Goal: Task Accomplishment & Management: Complete application form

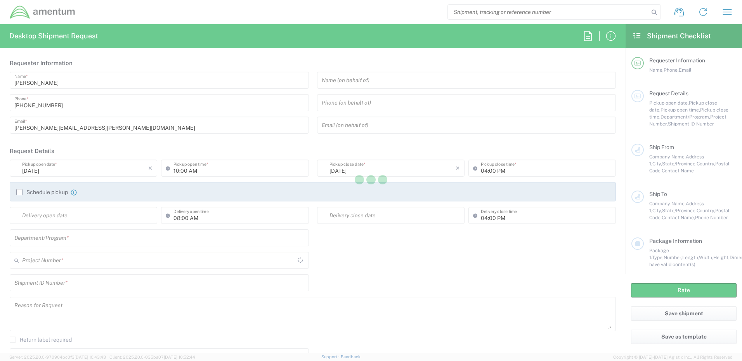
type input "[GEOGRAPHIC_DATA]"
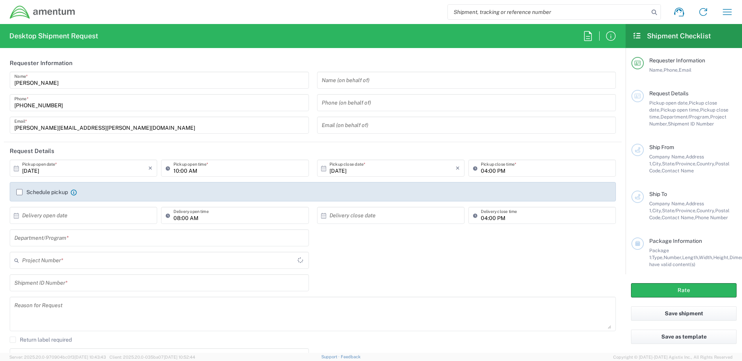
type input "TACLS"
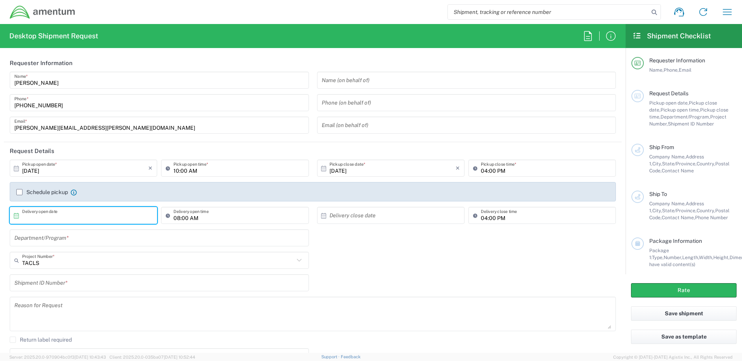
click at [64, 217] on input "text" at bounding box center [85, 216] width 126 height 14
click at [84, 266] on span "8" at bounding box center [84, 264] width 11 height 11
type input "[DATE]"
click at [357, 219] on input "text" at bounding box center [392, 216] width 126 height 14
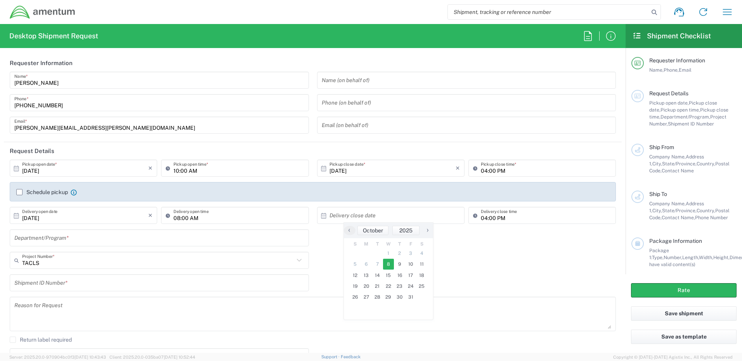
click at [386, 263] on span "8" at bounding box center [388, 264] width 11 height 11
type input "[DATE]"
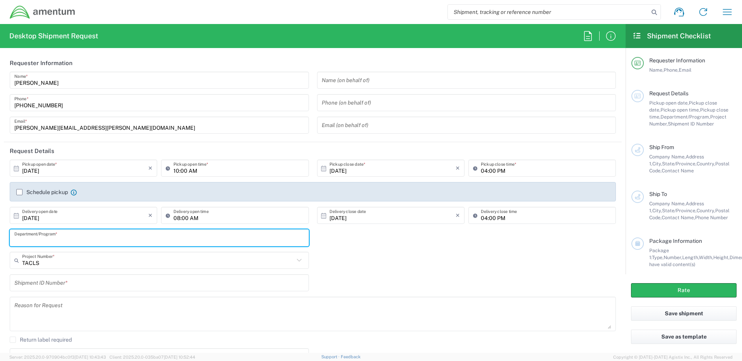
click at [89, 239] on input "text" at bounding box center [159, 239] width 290 height 14
type input "TACLS"
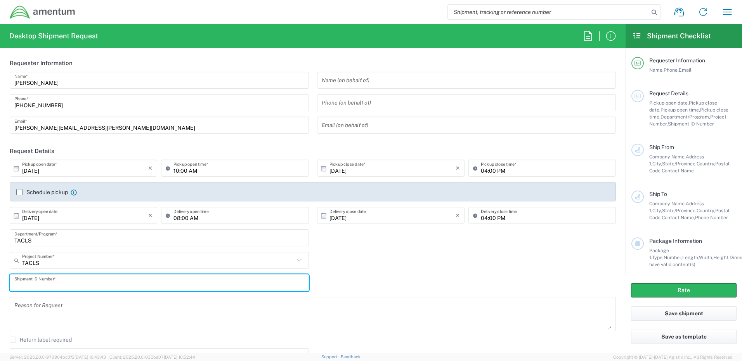
click at [83, 284] on input "text" at bounding box center [159, 284] width 290 height 14
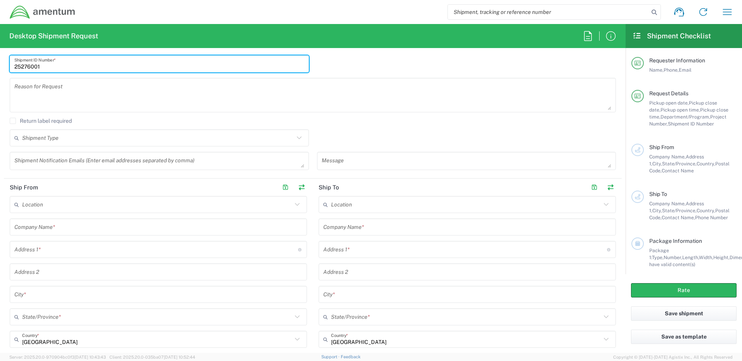
scroll to position [233, 0]
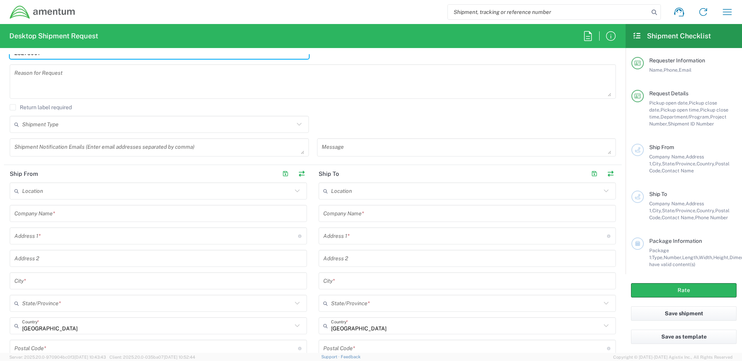
type input "25276001"
click at [55, 192] on input "text" at bounding box center [157, 192] width 270 height 14
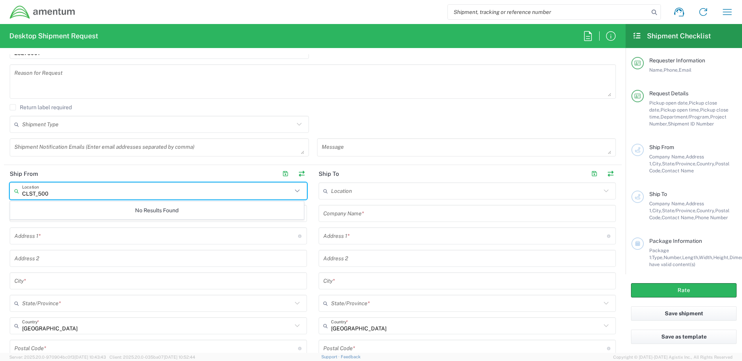
type input "CLST_500"
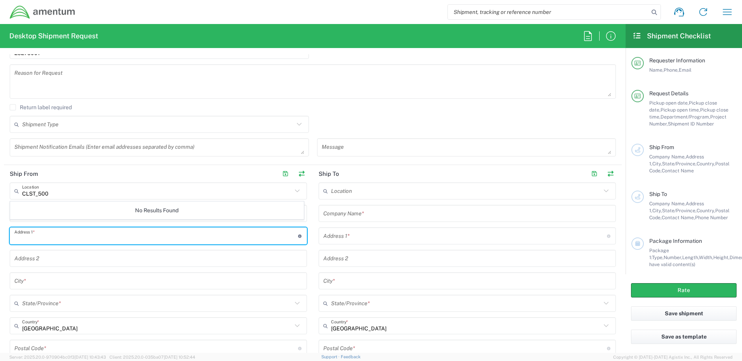
click at [65, 236] on input "text" at bounding box center [156, 237] width 284 height 14
type input "Bldg. 30101 Cairns AAF"
type input "[PERSON_NAME][EMAIL_ADDRESS][PERSON_NAME][DOMAIN_NAME]"
type input "Amentum Services, Inc."
type input "[PERSON_NAME][GEOGRAPHIC_DATA]"
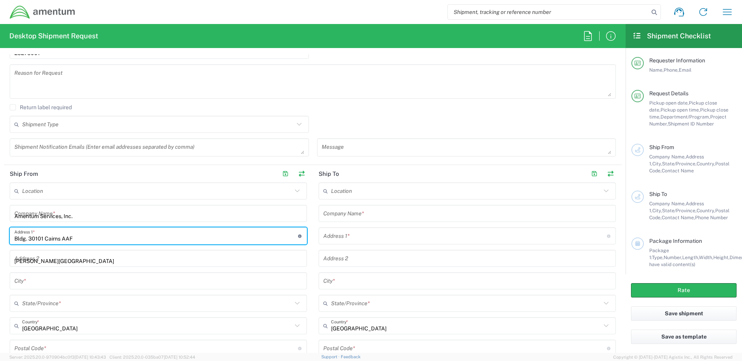
type input "[GEOGRAPHIC_DATA][PERSON_NAME]"
type input "[US_STATE]"
type input "36362"
type input "3347963674"
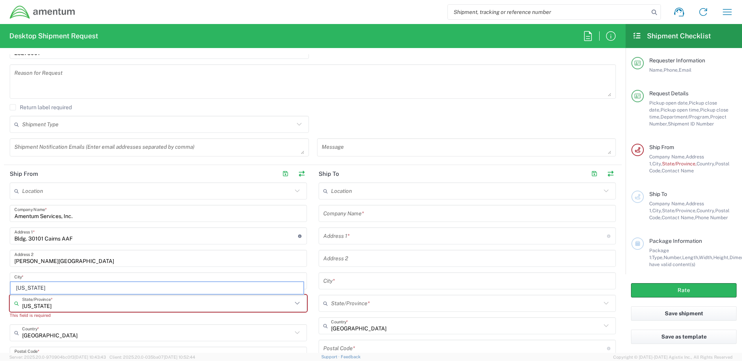
click at [221, 306] on input "[US_STATE]" at bounding box center [157, 304] width 270 height 14
click at [53, 304] on input "[US_STATE]" at bounding box center [157, 304] width 270 height 14
click at [299, 318] on div "This field is required" at bounding box center [158, 315] width 297 height 7
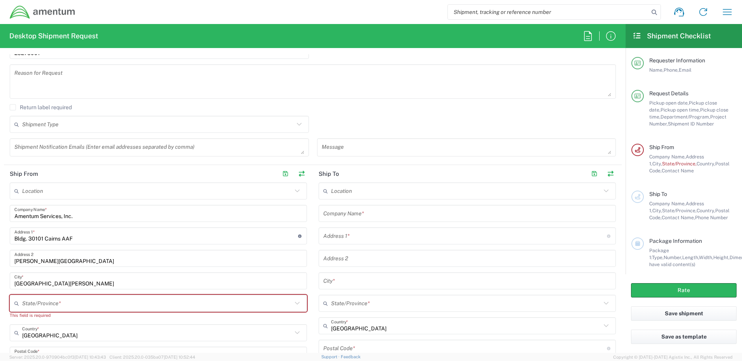
click at [295, 304] on icon at bounding box center [297, 303] width 5 height 3
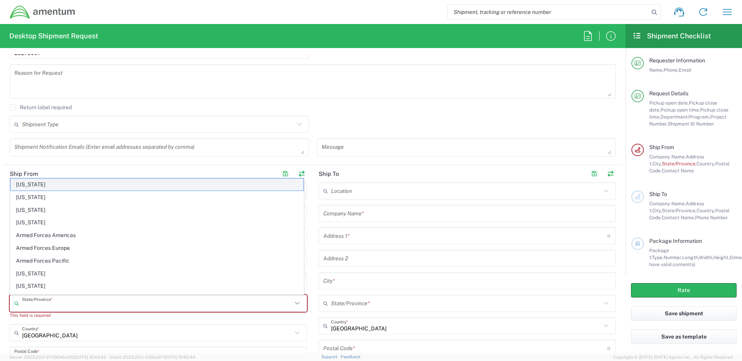
click at [33, 186] on span "[US_STATE]" at bounding box center [156, 185] width 293 height 12
type input "[US_STATE]"
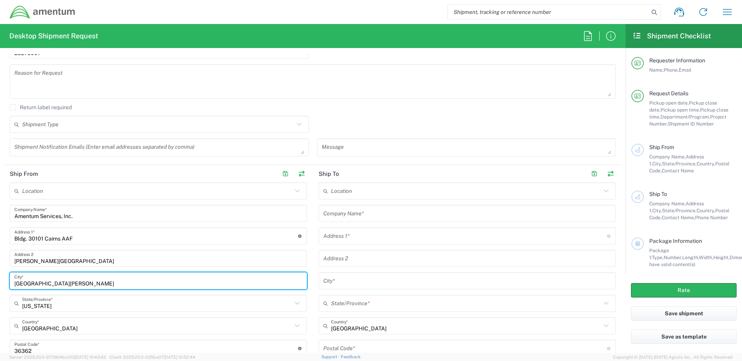
drag, startPoint x: 57, startPoint y: 284, endPoint x: 29, endPoint y: 284, distance: 27.9
click at [29, 284] on input "[GEOGRAPHIC_DATA][PERSON_NAME]" at bounding box center [158, 282] width 288 height 14
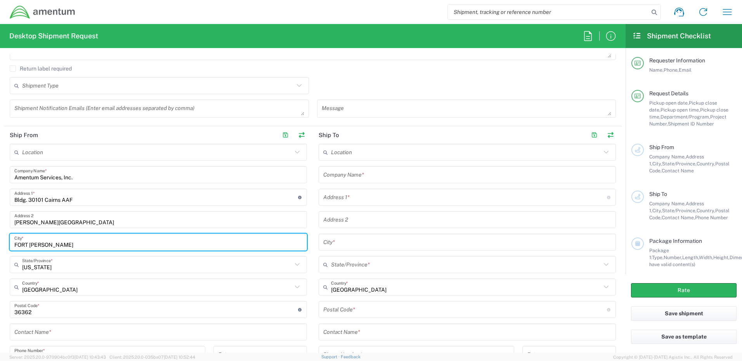
scroll to position [310, 0]
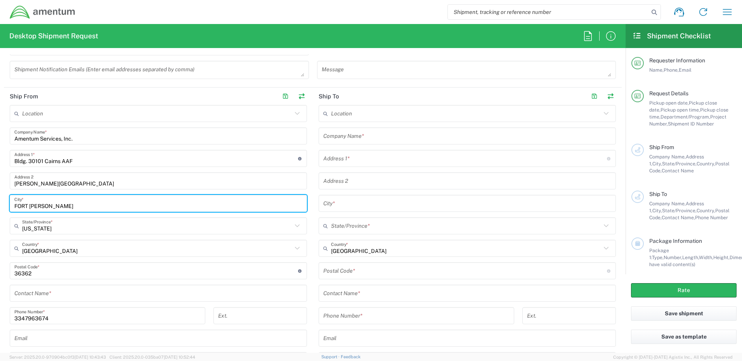
type input "FORT [PERSON_NAME]"
click at [42, 296] on input "text" at bounding box center [158, 294] width 288 height 14
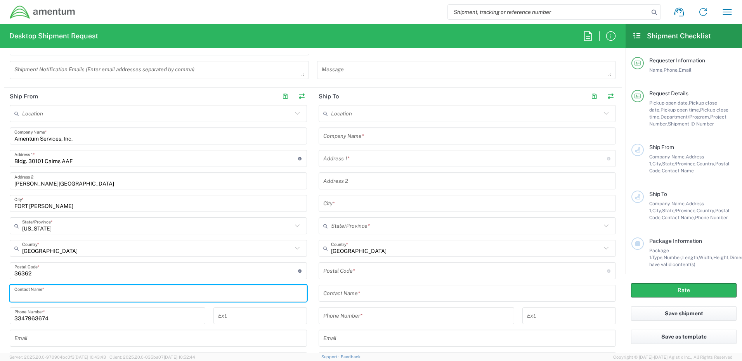
click at [19, 297] on input "text" at bounding box center [158, 294] width 288 height 14
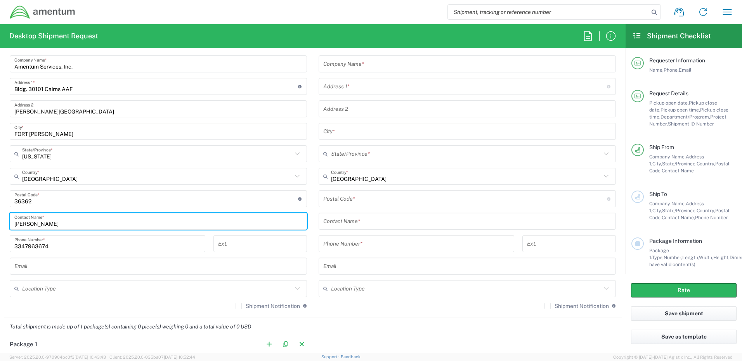
scroll to position [388, 0]
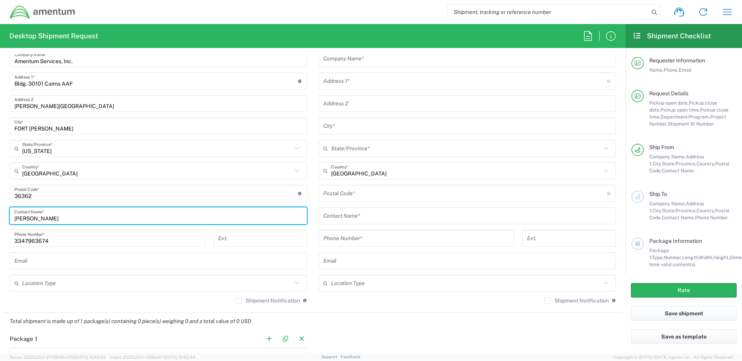
type input "[PERSON_NAME]"
click at [17, 263] on input "text" at bounding box center [158, 261] width 288 height 14
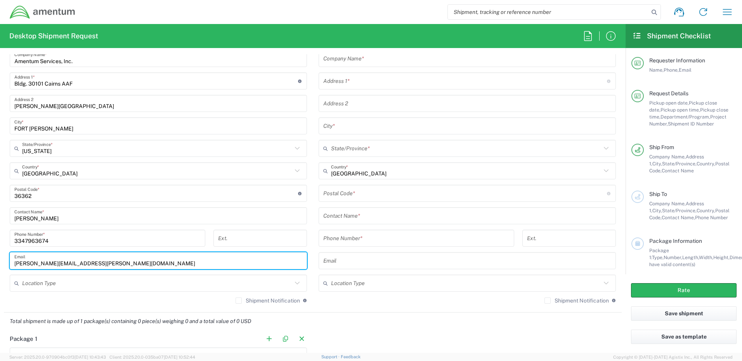
drag, startPoint x: 92, startPoint y: 263, endPoint x: 9, endPoint y: 263, distance: 83.8
click at [9, 263] on main "Location [PHONE_NUMBER] [PHONE_NUMBER] [PHONE_NUMBER] [PHONE_NUMBER] [PHONE_NUM…" at bounding box center [158, 169] width 309 height 282
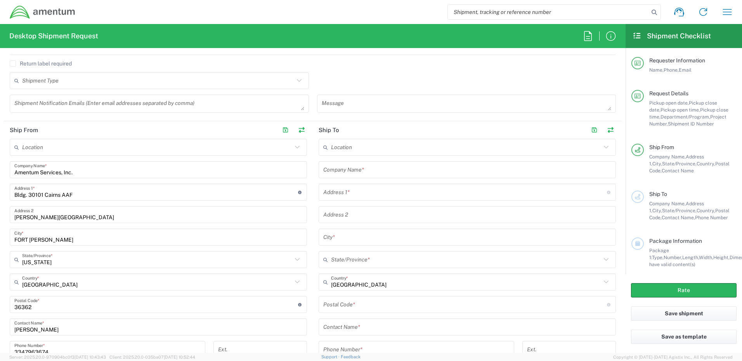
scroll to position [272, 0]
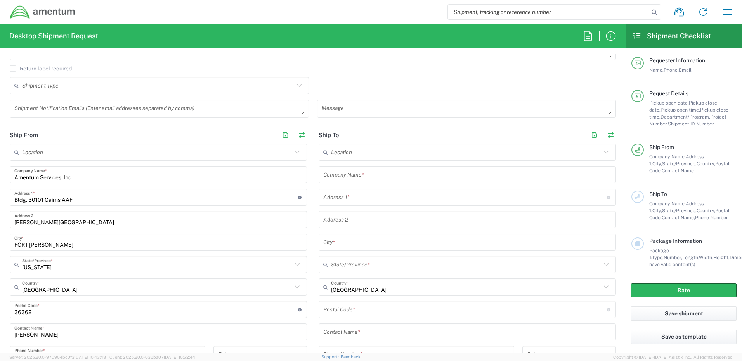
type input "[PERSON_NAME][EMAIL_ADDRESS][PERSON_NAME][DOMAIN_NAME]"
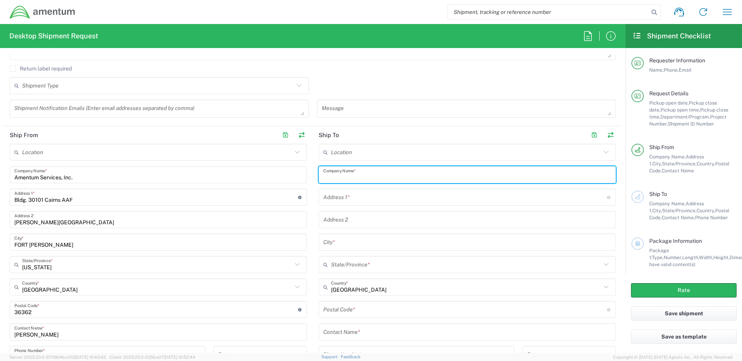
click at [341, 175] on input "text" at bounding box center [467, 175] width 288 height 14
drag, startPoint x: 354, startPoint y: 176, endPoint x: 303, endPoint y: 176, distance: 50.8
click at [303, 176] on div "Ship From Location [PHONE_NUMBER] [PHONE_NUMBER] [PHONE_NUMBER] [PHONE_NUMBER] …" at bounding box center [312, 277] width 617 height 303
type input "PWES [GEOGRAPHIC_DATA]"
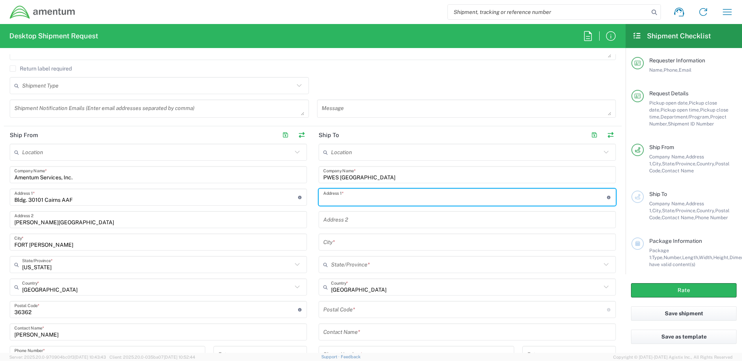
click at [330, 199] on input "text" at bounding box center [465, 198] width 284 height 14
type input "[STREET_ADDRESS]"
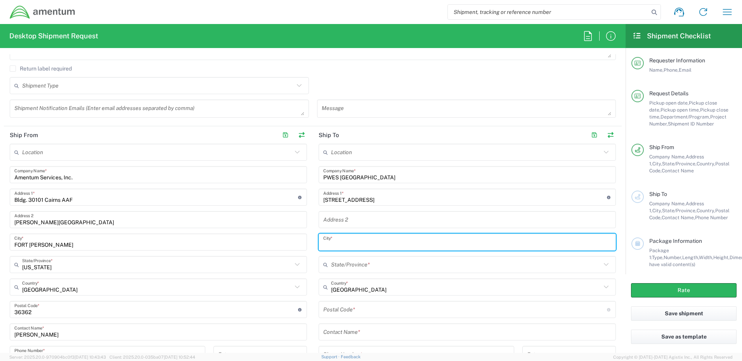
click at [339, 245] on input "text" at bounding box center [467, 243] width 288 height 14
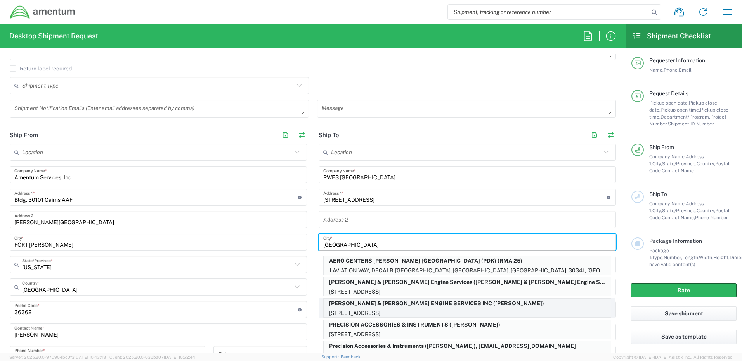
type input "[GEOGRAPHIC_DATA]"
click at [397, 304] on p "[PERSON_NAME] & [PERSON_NAME] ENGINE SERVICES INC ([PERSON_NAME])" at bounding box center [466, 304] width 287 height 10
type input "[PERSON_NAME] & [PERSON_NAME] ENGINE SERVICES INC"
type input "[STREET_ADDRESS]"
type input "[GEOGRAPHIC_DATA]"
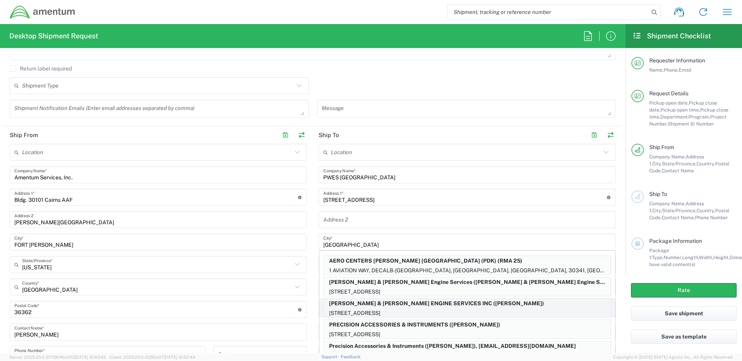
type input "[US_STATE]"
type input "30336"
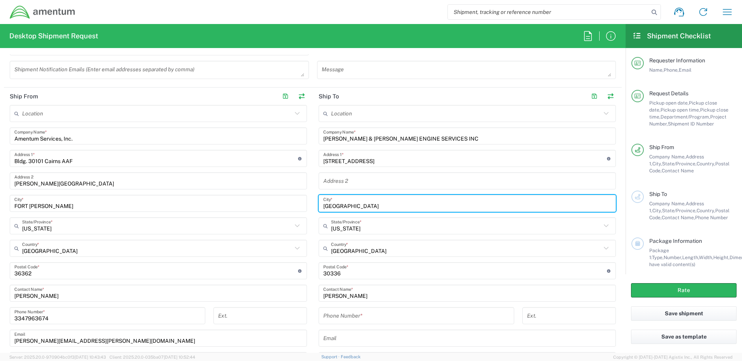
scroll to position [349, 0]
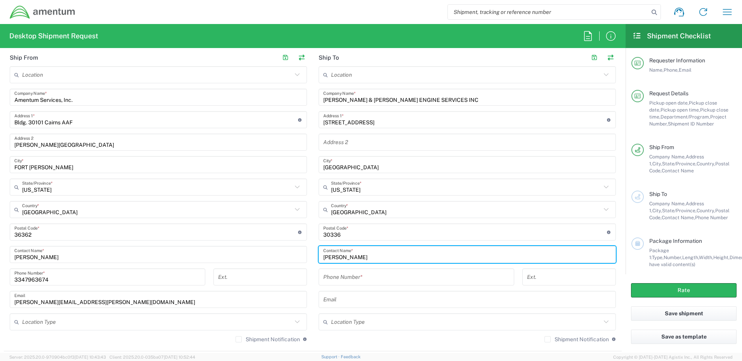
drag, startPoint x: 375, startPoint y: 258, endPoint x: 314, endPoint y: 259, distance: 60.5
click at [314, 259] on main "Location [PHONE_NUMBER] [PHONE_NUMBER] [PHONE_NUMBER] [PHONE_NUMBER] [PHONE_NUM…" at bounding box center [467, 207] width 309 height 282
type input "[PERSON_NAME]"
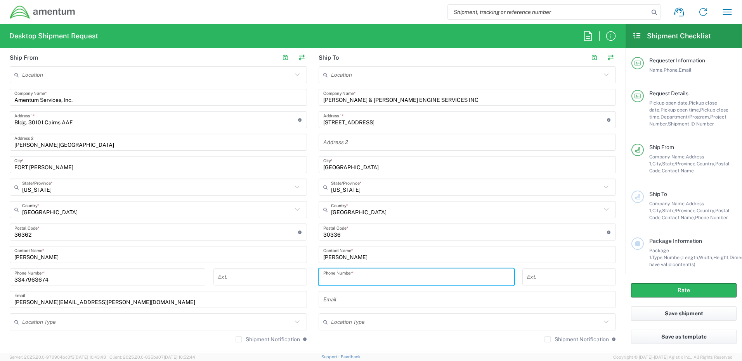
click at [344, 280] on input "tel" at bounding box center [416, 278] width 186 height 14
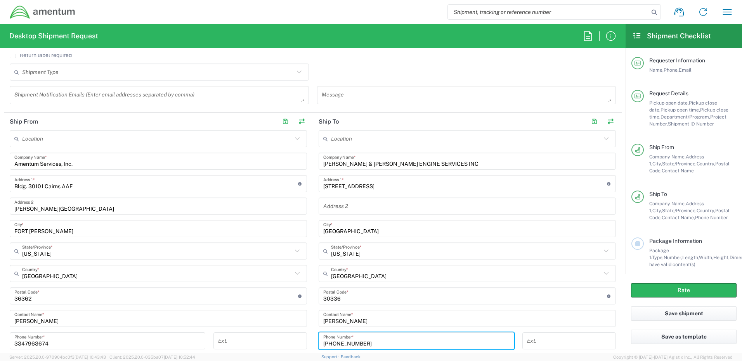
scroll to position [272, 0]
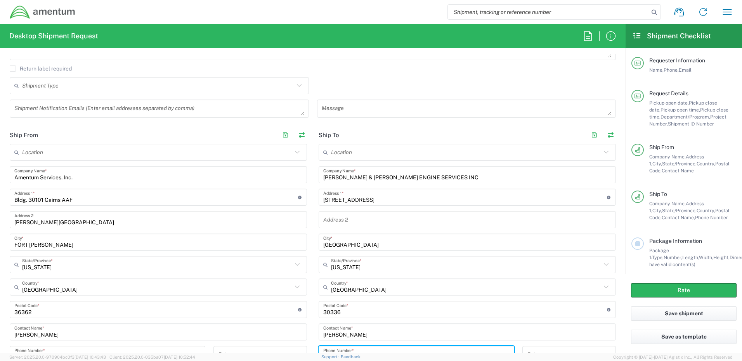
type input "[PHONE_NUMBER]"
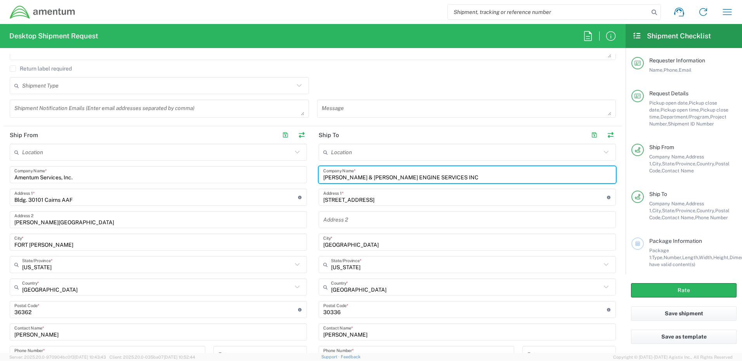
click at [436, 178] on input "[PERSON_NAME] & [PERSON_NAME] ENGINE SERVICES INC" at bounding box center [467, 175] width 288 height 14
type input "[PERSON_NAME] & [PERSON_NAME] ENGINE SERVICES INC"
click at [365, 335] on input "[PERSON_NAME]" at bounding box center [467, 333] width 288 height 14
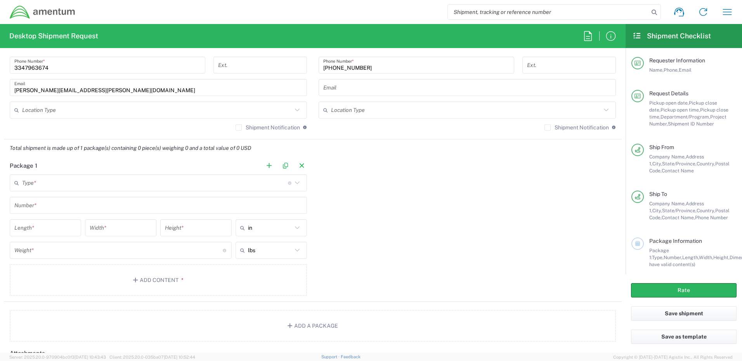
scroll to position [543, 0]
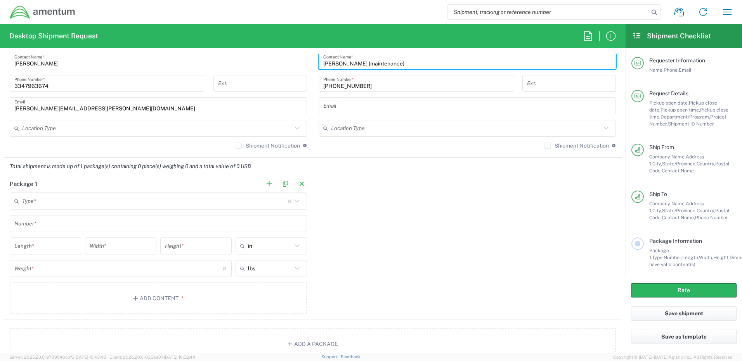
type input "[PERSON_NAME] (maintenance)"
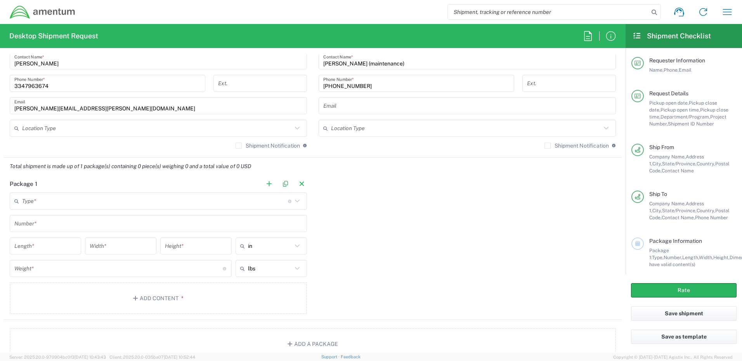
click at [295, 202] on icon at bounding box center [297, 201] width 10 height 10
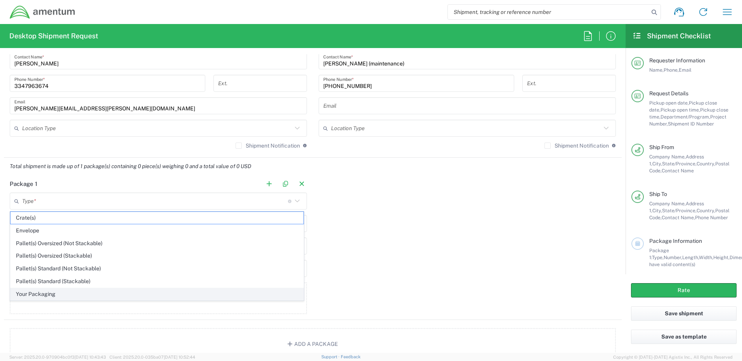
click at [52, 294] on span "Your Packaging" at bounding box center [156, 295] width 293 height 12
type input "Your Packaging"
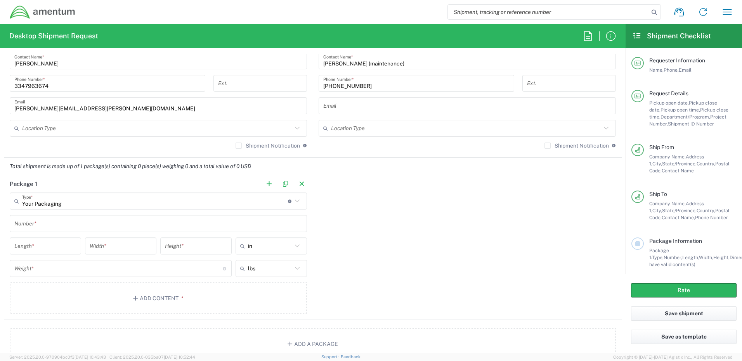
click at [41, 226] on input "text" at bounding box center [158, 224] width 288 height 14
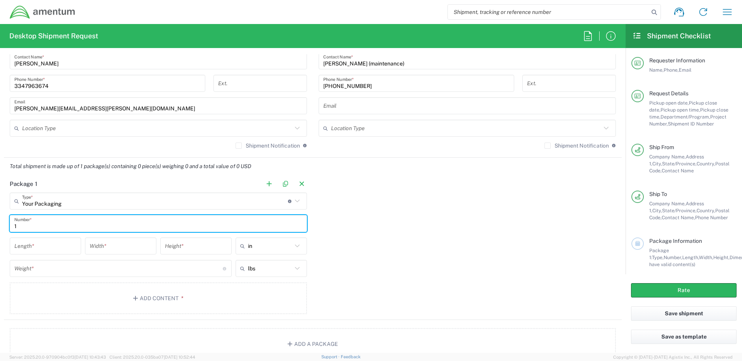
type input "1"
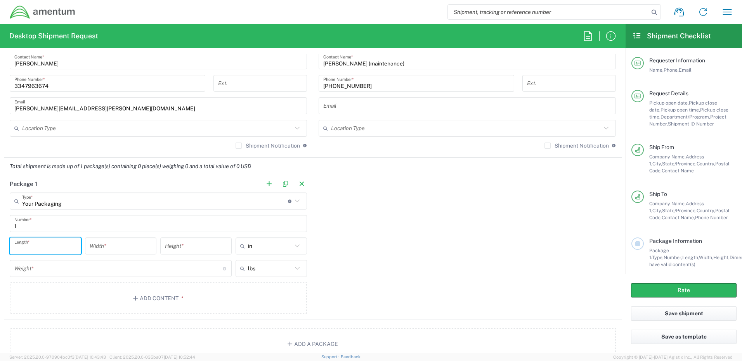
click at [38, 253] on input "number" at bounding box center [45, 247] width 62 height 14
type input "20"
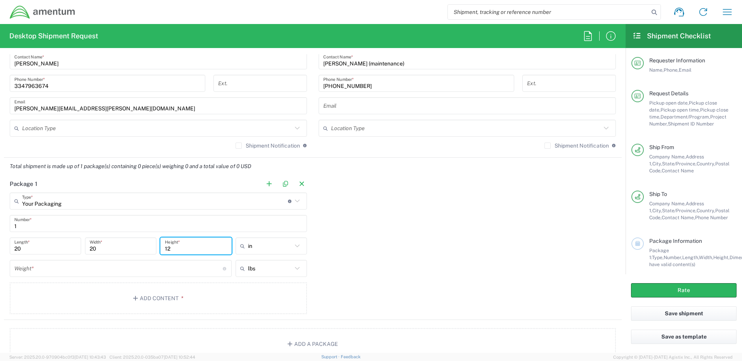
type input "12"
click at [20, 269] on input "number" at bounding box center [118, 269] width 208 height 14
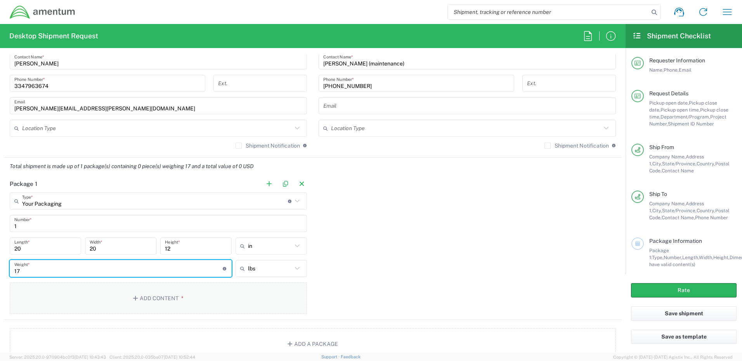
type input "17"
click at [163, 297] on button "Add Content *" at bounding box center [158, 299] width 297 height 32
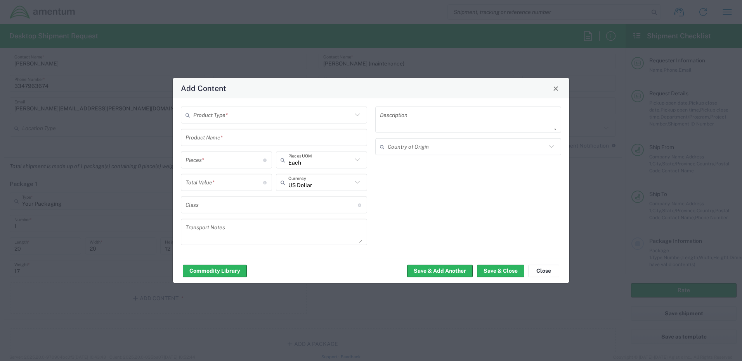
click at [199, 115] on input "text" at bounding box center [272, 115] width 159 height 14
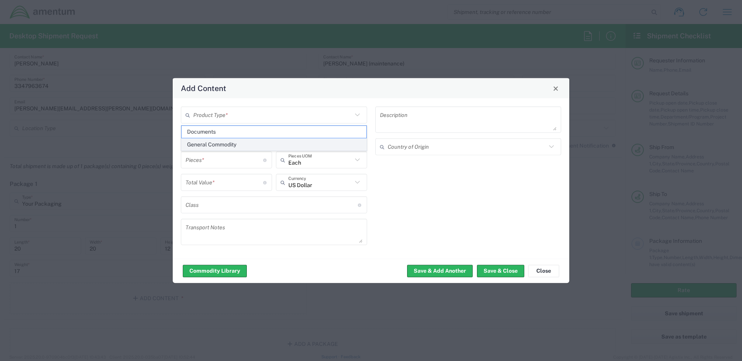
click at [216, 145] on span "General Commodity" at bounding box center [274, 145] width 185 height 12
type input "General Commodity"
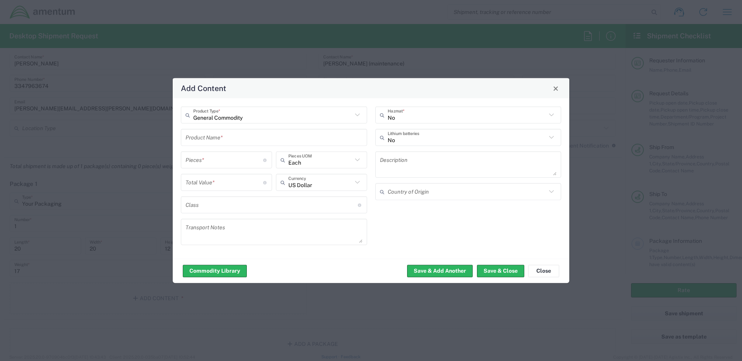
click at [217, 138] on input "text" at bounding box center [273, 138] width 177 height 14
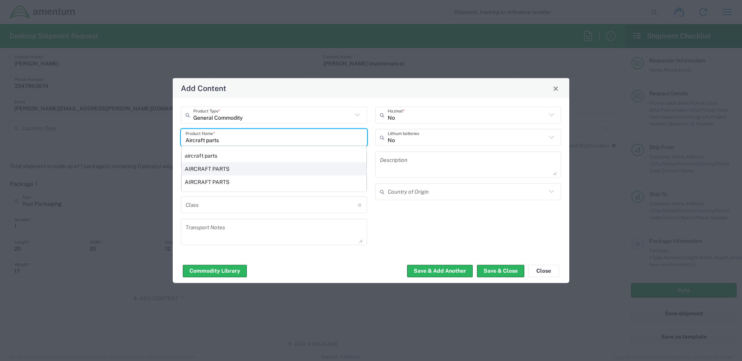
click at [206, 167] on div "AIRCRAFT PARTS" at bounding box center [274, 169] width 185 height 13
type input "AIRCRAFT PARTS"
type input "31.84"
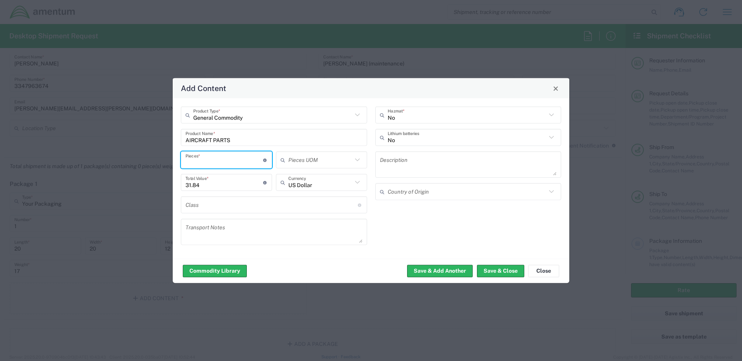
click at [222, 161] on input "number" at bounding box center [224, 160] width 78 height 14
type input "1"
click at [437, 271] on button "Save & Add Another" at bounding box center [440, 271] width 66 height 12
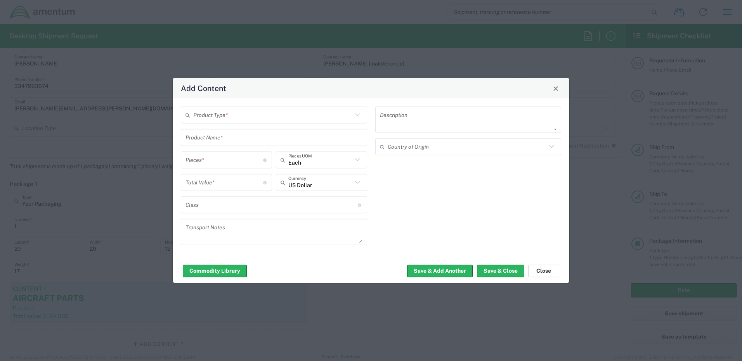
click at [541, 270] on button "Close" at bounding box center [543, 271] width 31 height 12
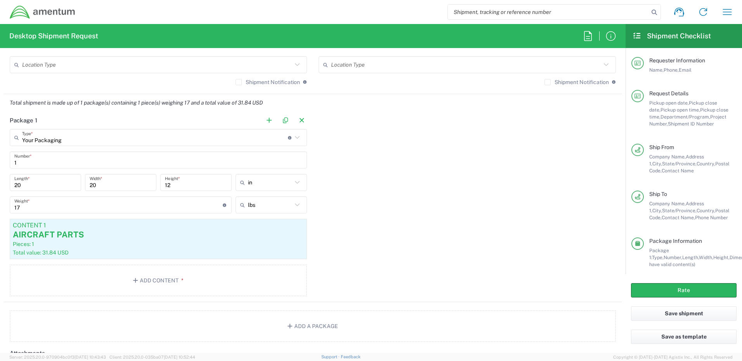
scroll to position [621, 0]
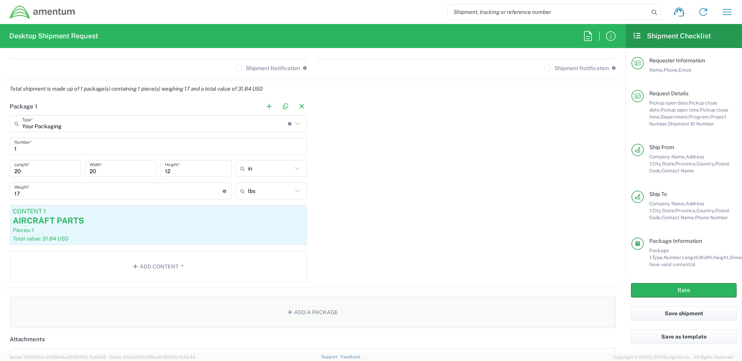
click at [311, 314] on button "Add a Package" at bounding box center [313, 313] width 606 height 32
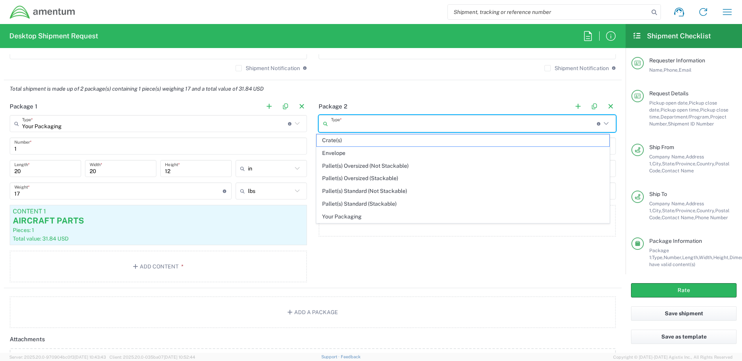
click at [332, 125] on input "text" at bounding box center [464, 124] width 266 height 14
click at [336, 220] on span "Your Packaging" at bounding box center [462, 217] width 293 height 12
type input "Your Packaging"
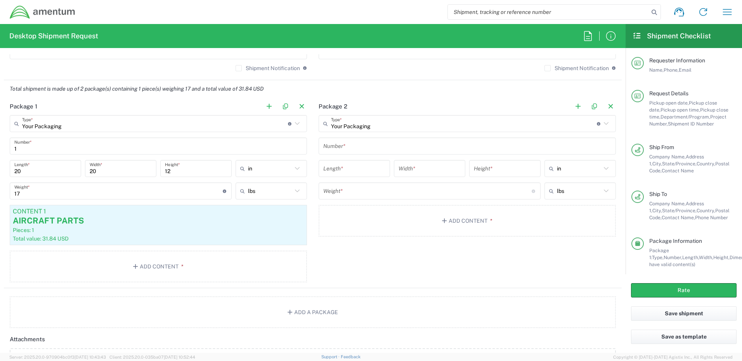
click at [329, 150] on input "text" at bounding box center [467, 147] width 288 height 14
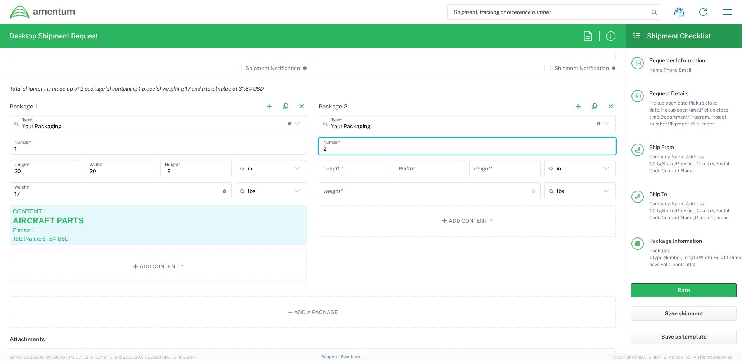
type input "2"
click at [327, 172] on input "number" at bounding box center [354, 169] width 62 height 14
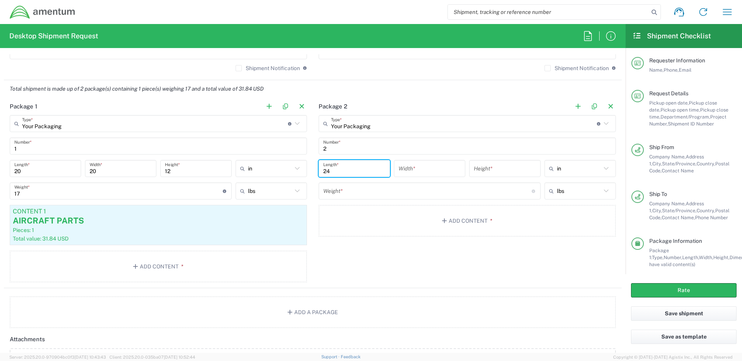
type input "24"
type input "12"
click at [326, 195] on input "number" at bounding box center [427, 192] width 208 height 14
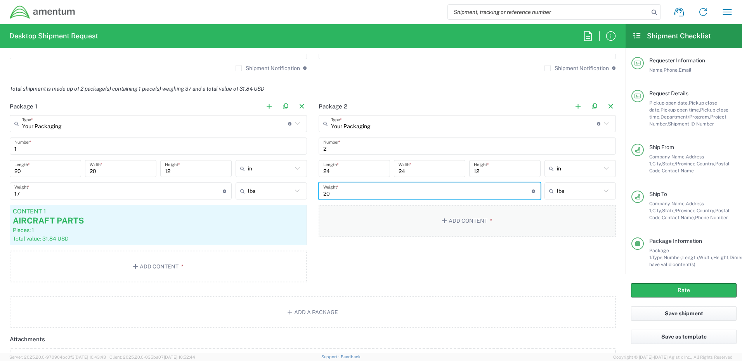
type input "20"
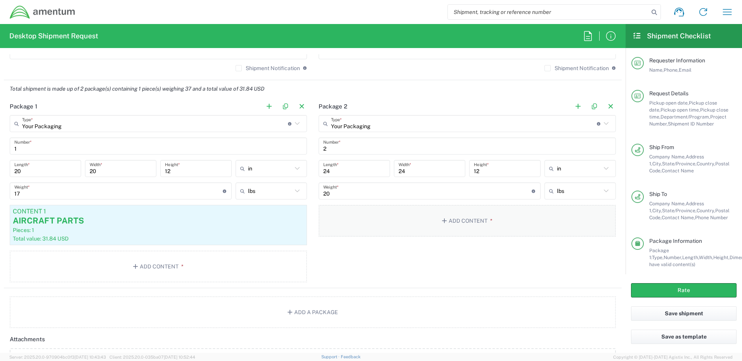
click at [450, 222] on button "Add Content *" at bounding box center [466, 221] width 297 height 32
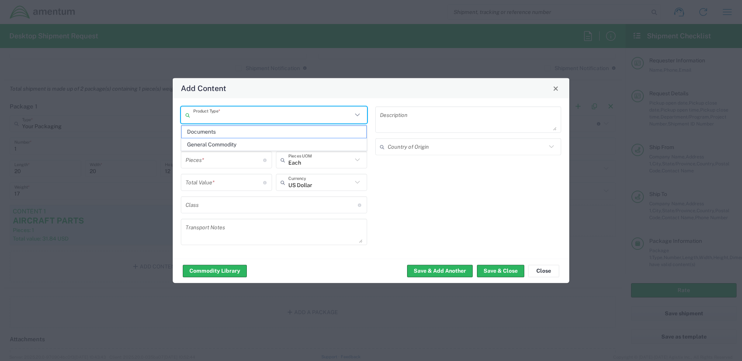
click at [198, 118] on input "text" at bounding box center [272, 115] width 159 height 14
click at [201, 143] on span "General Commodity" at bounding box center [274, 145] width 185 height 12
type input "General Commodity"
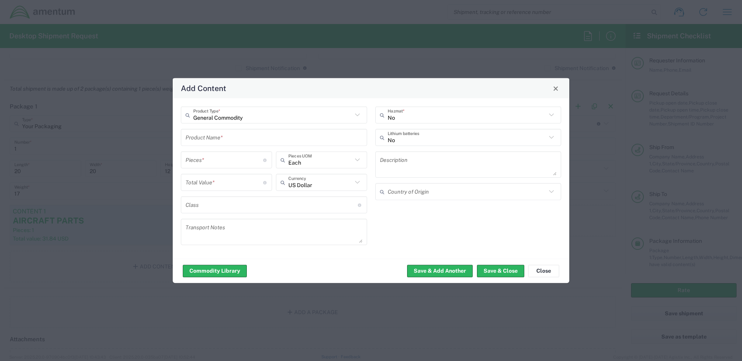
click at [199, 140] on input "text" at bounding box center [273, 138] width 177 height 14
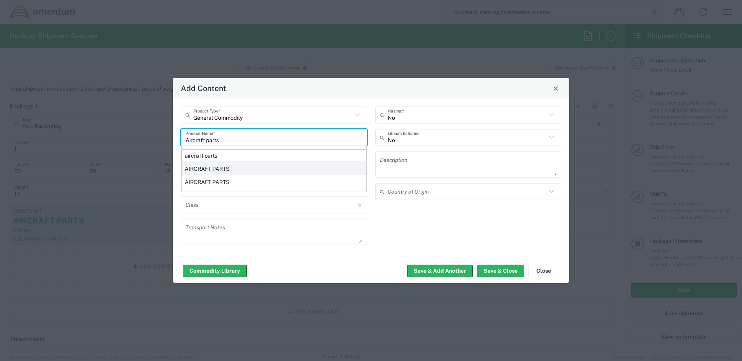
click at [209, 168] on div "AIRCRAFT PARTS" at bounding box center [274, 169] width 185 height 13
type input "AIRCRAFT PARTS"
type input "31.84"
click at [217, 162] on input "number" at bounding box center [224, 160] width 78 height 14
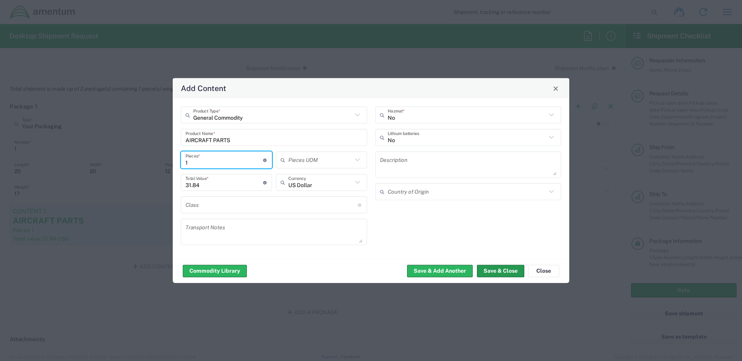
type input "1"
click at [499, 271] on button "Save & Close" at bounding box center [500, 271] width 47 height 12
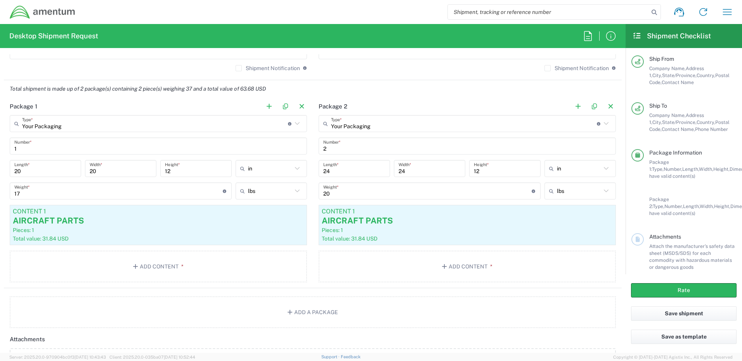
scroll to position [101, 0]
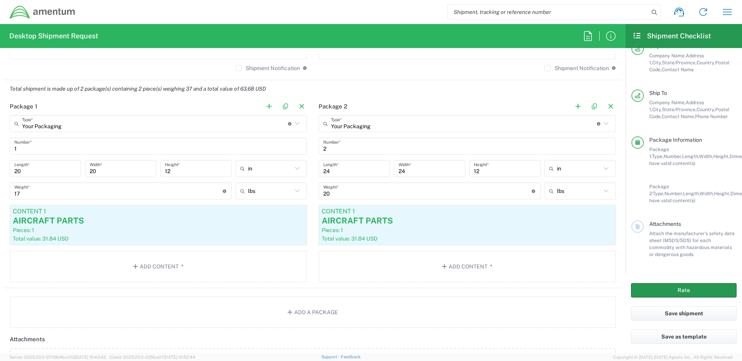
click at [679, 291] on button "Rate" at bounding box center [683, 291] width 105 height 14
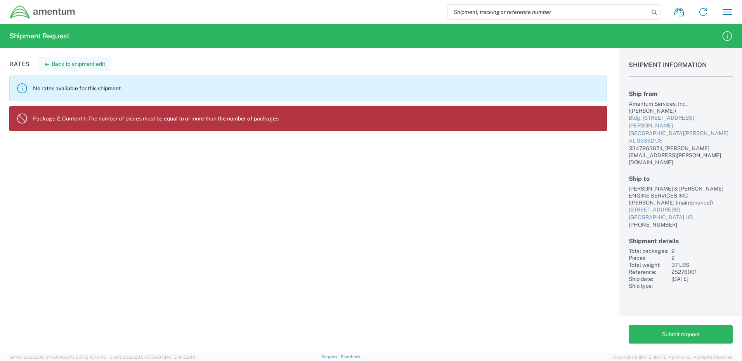
click at [49, 65] on button "Back to shipment edit" at bounding box center [75, 64] width 73 height 14
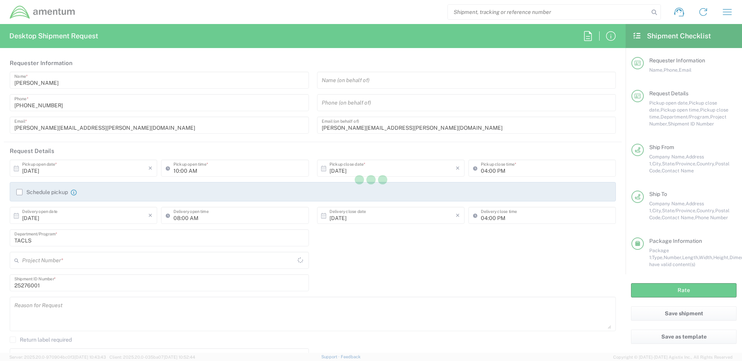
type input "TACLS"
type input "[US_STATE]"
type input "Your Packaging"
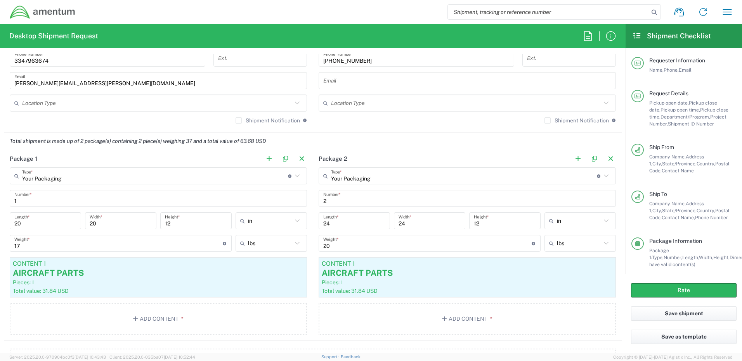
scroll to position [582, 0]
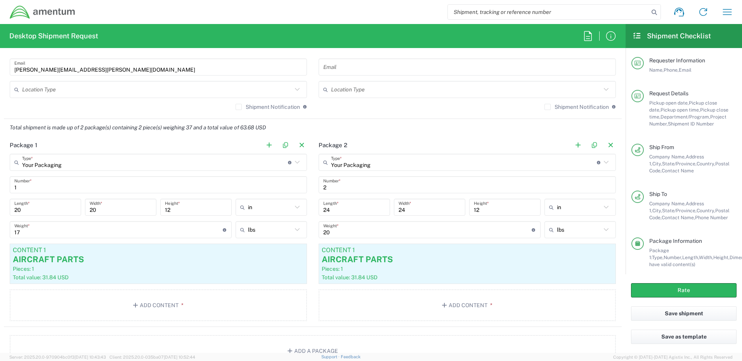
click at [333, 189] on input "2" at bounding box center [467, 185] width 288 height 14
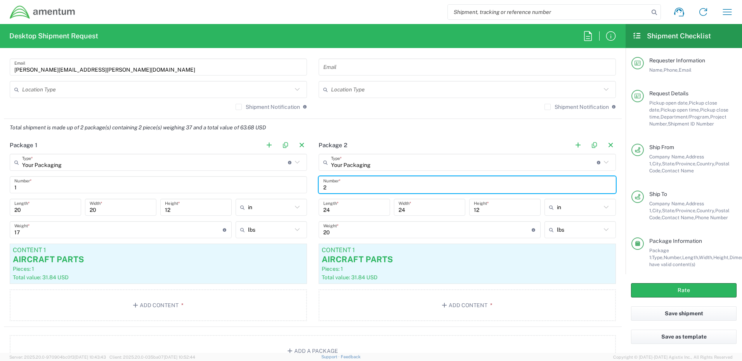
drag, startPoint x: 327, startPoint y: 189, endPoint x: 320, endPoint y: 189, distance: 7.4
click at [323, 189] on input "2" at bounding box center [467, 185] width 288 height 14
type input "1"
click at [412, 138] on header "Package 2" at bounding box center [467, 145] width 309 height 17
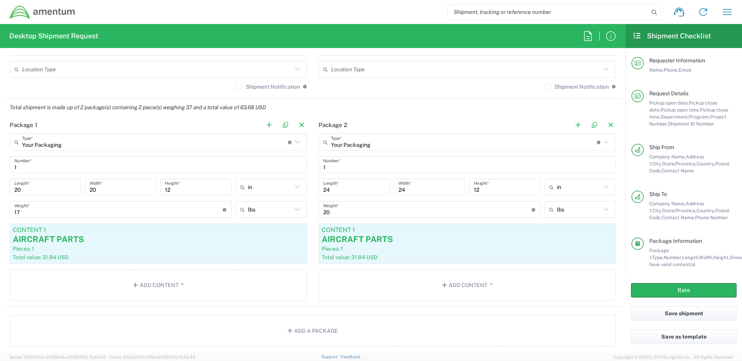
scroll to position [563, 0]
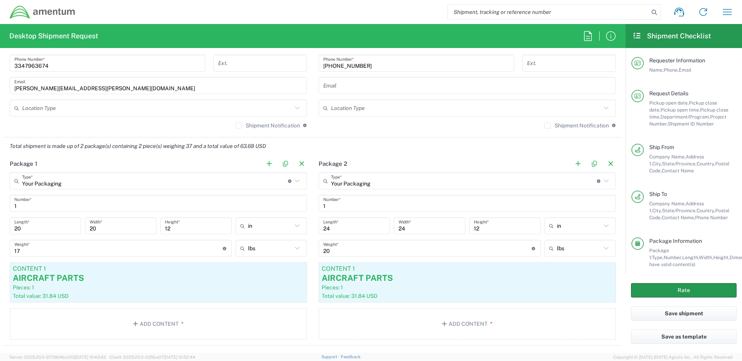
click at [679, 291] on button "Rate" at bounding box center [683, 291] width 105 height 14
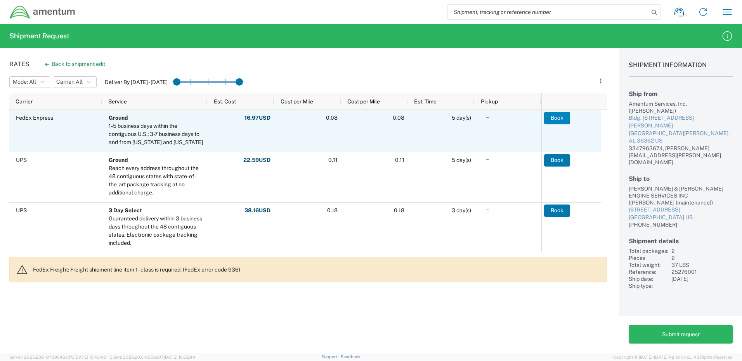
click at [555, 118] on button "Book" at bounding box center [557, 118] width 26 height 12
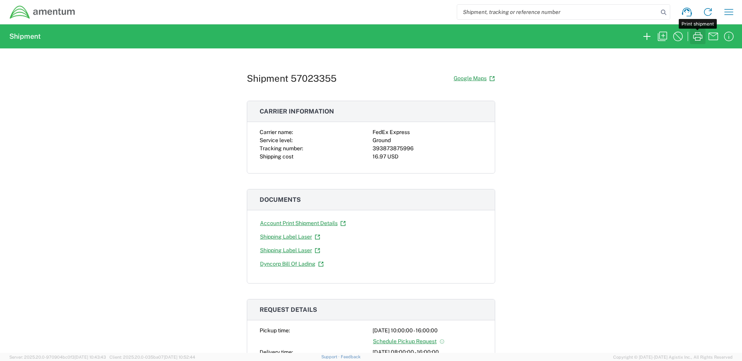
click at [697, 36] on icon "button" at bounding box center [697, 36] width 12 height 12
